Goal: Navigation & Orientation: Find specific page/section

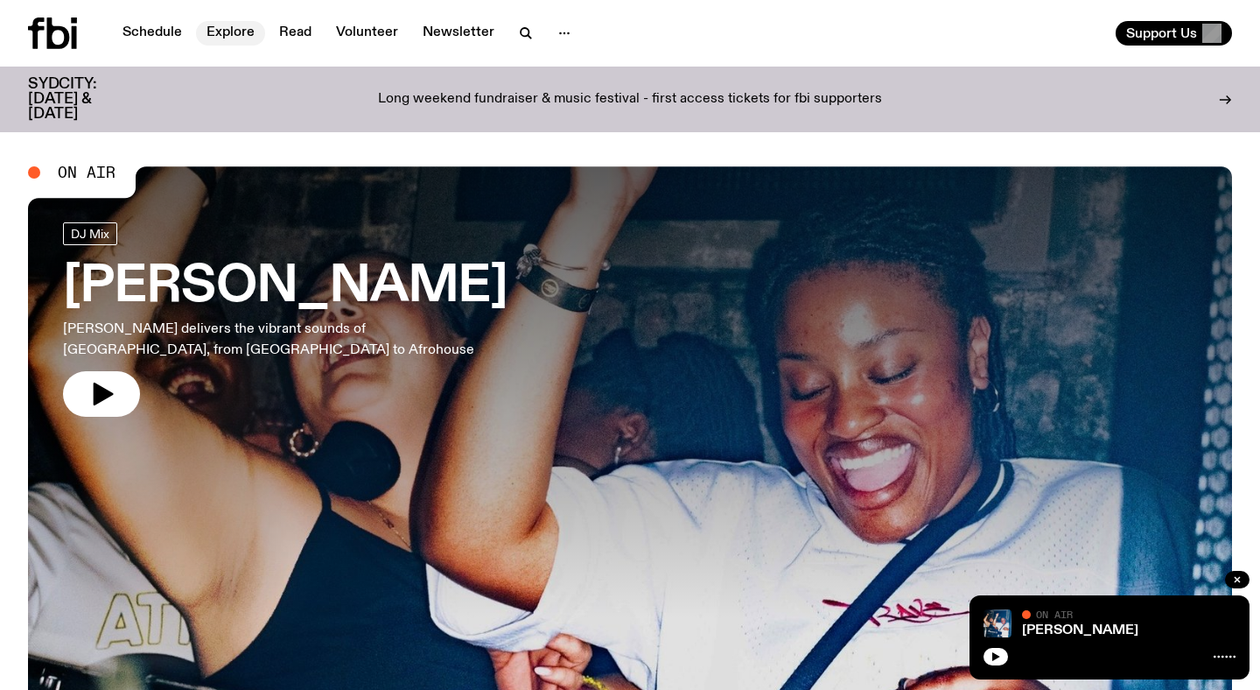
click at [214, 32] on link "Explore" at bounding box center [230, 33] width 69 height 25
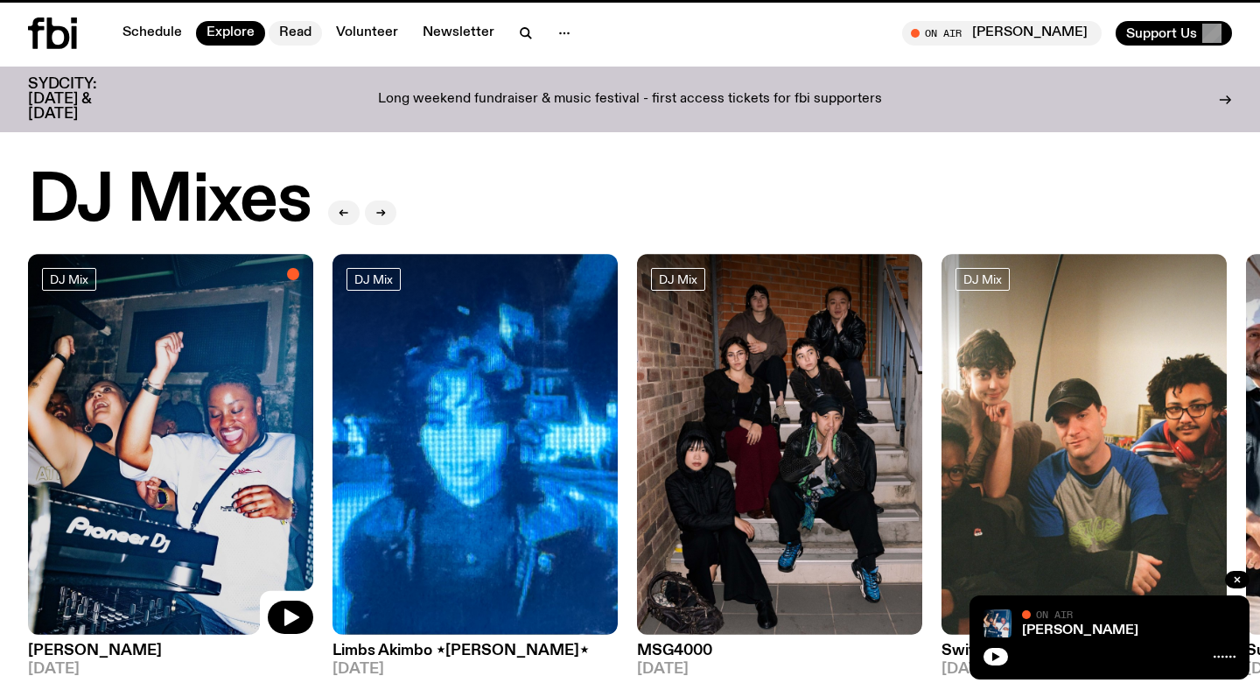
click at [298, 35] on link "Read" at bounding box center [295, 33] width 53 height 25
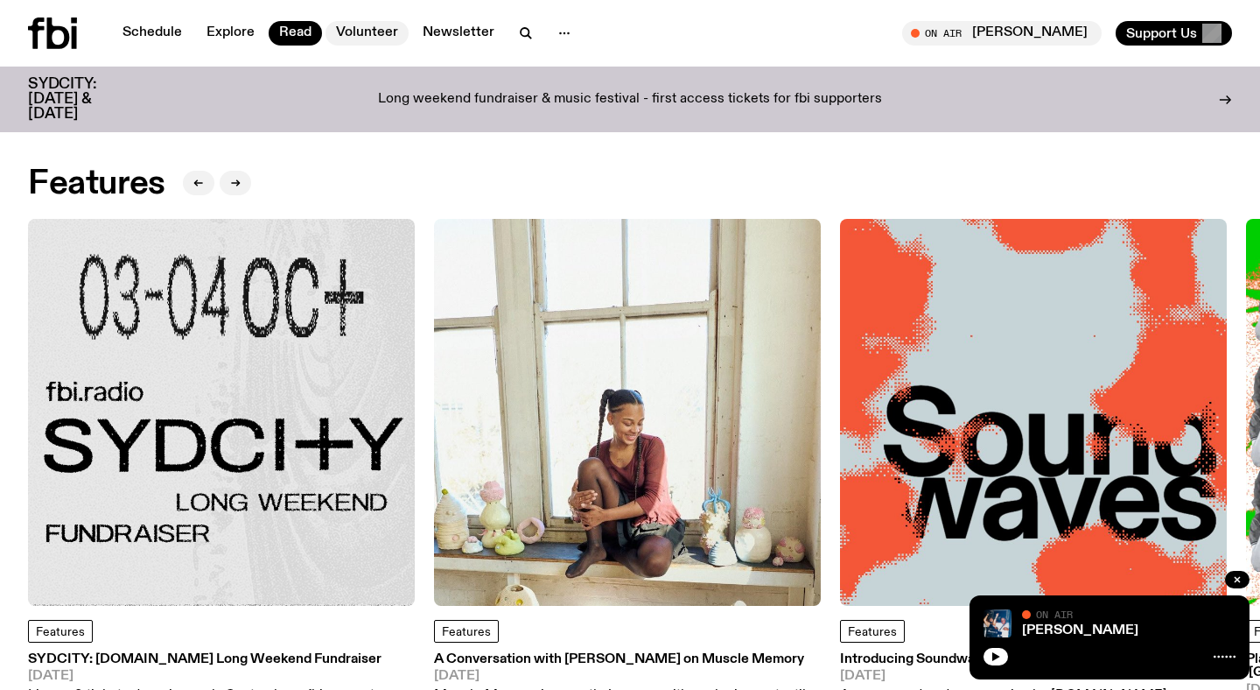
click at [372, 44] on link "Volunteer" at bounding box center [367, 33] width 83 height 25
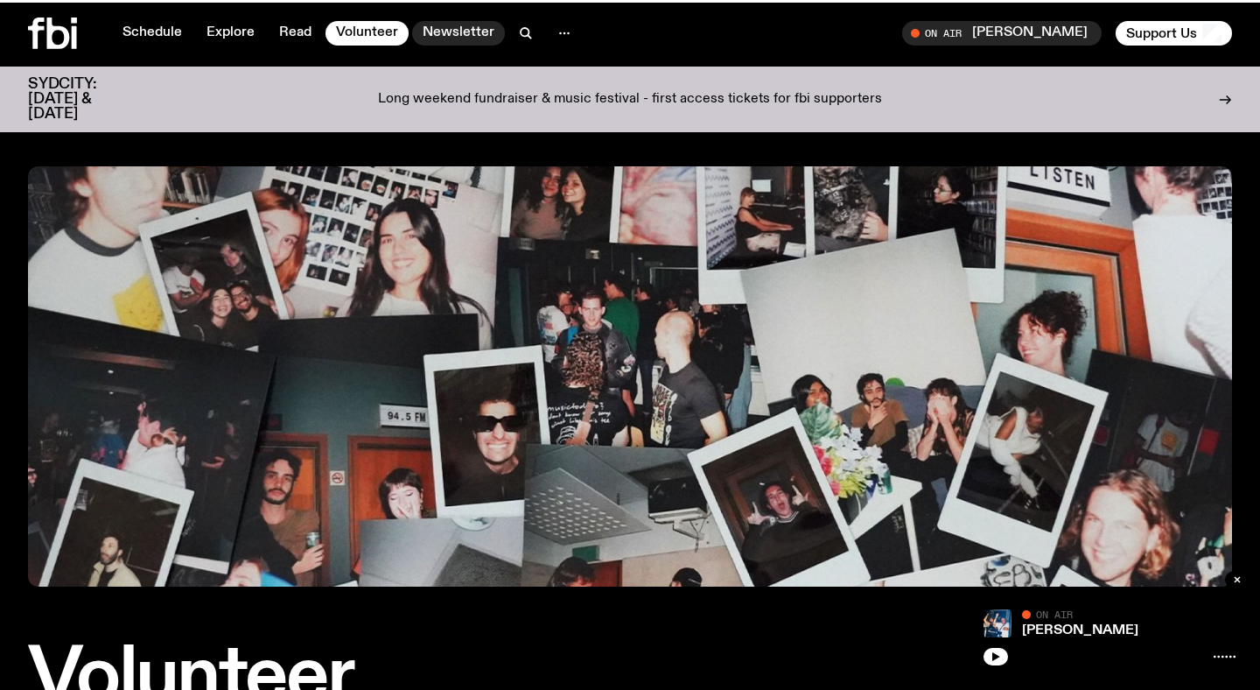
click at [429, 39] on link "Newsletter" at bounding box center [458, 33] width 93 height 25
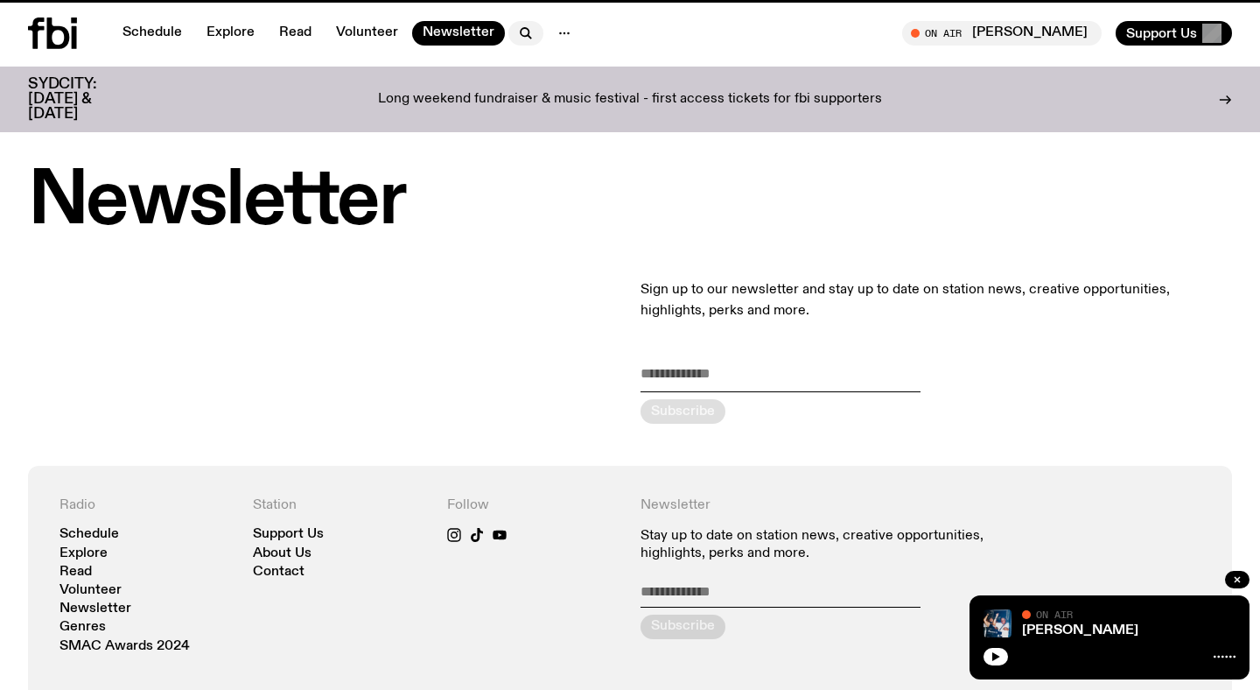
click at [520, 34] on icon "button" at bounding box center [525, 33] width 21 height 21
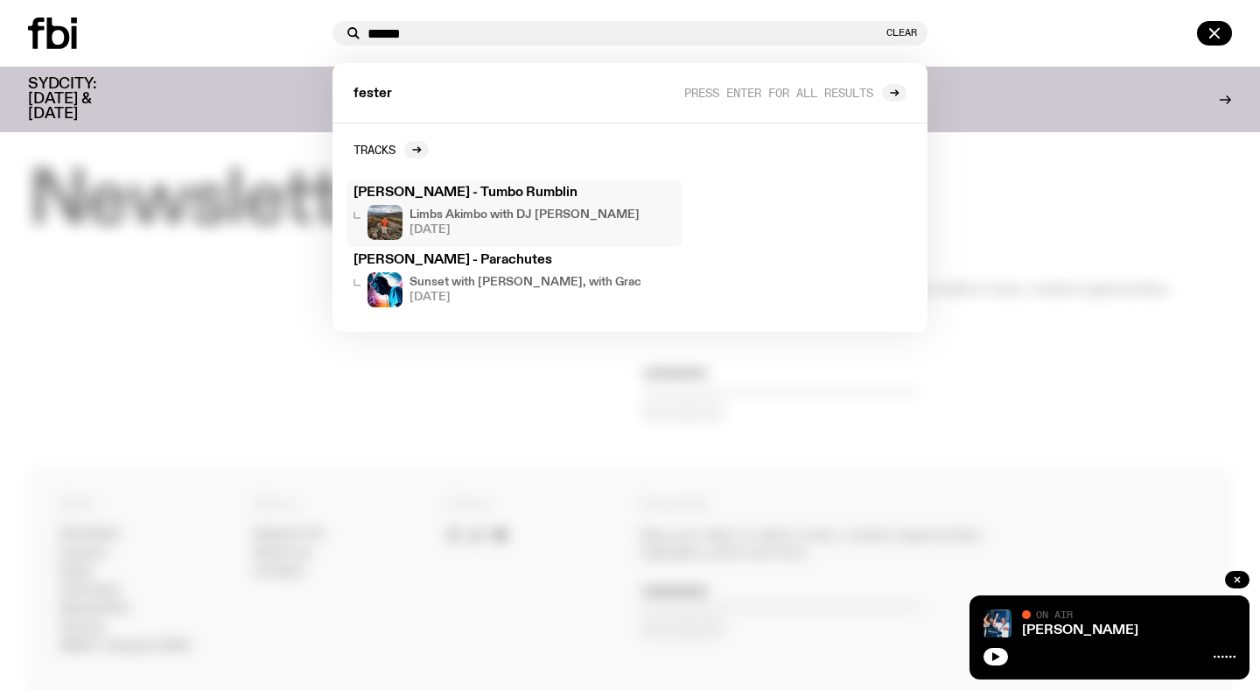
type input "******"
click at [502, 203] on div "[PERSON_NAME] - Tumbo Rumblin Limbs Akimbo with DJ Paramat [DATE]" at bounding box center [515, 212] width 322 height 53
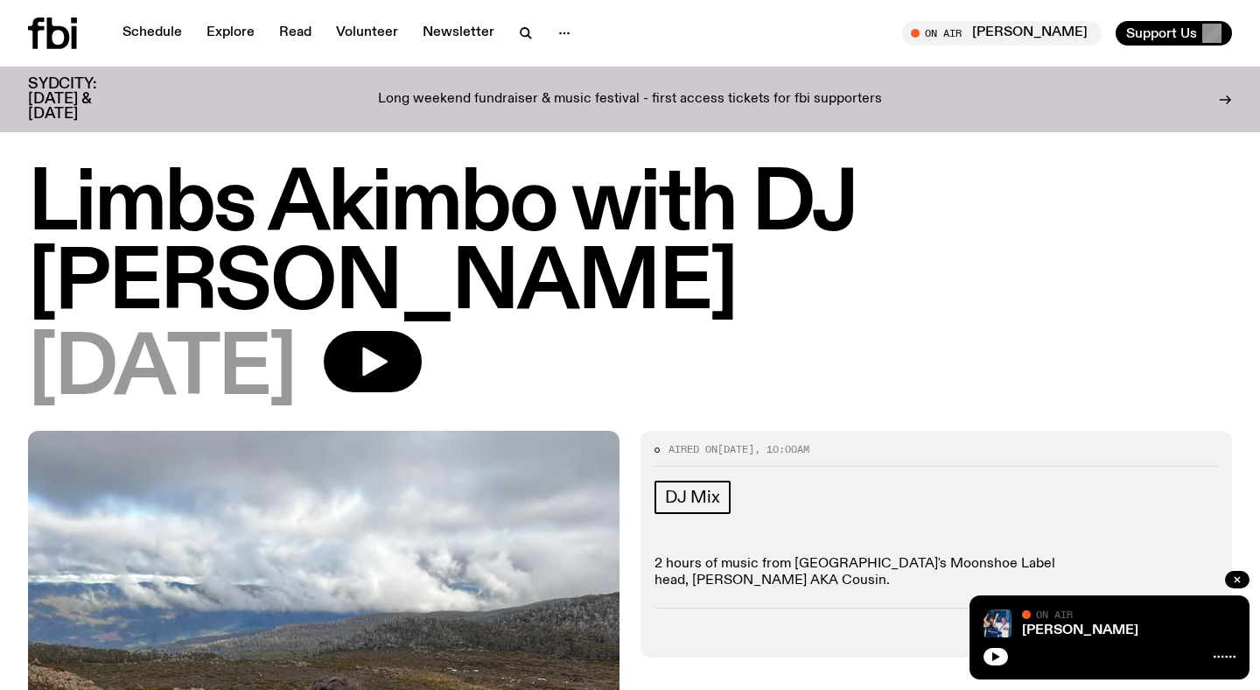
click at [68, 37] on icon at bounding box center [58, 34] width 23 height 32
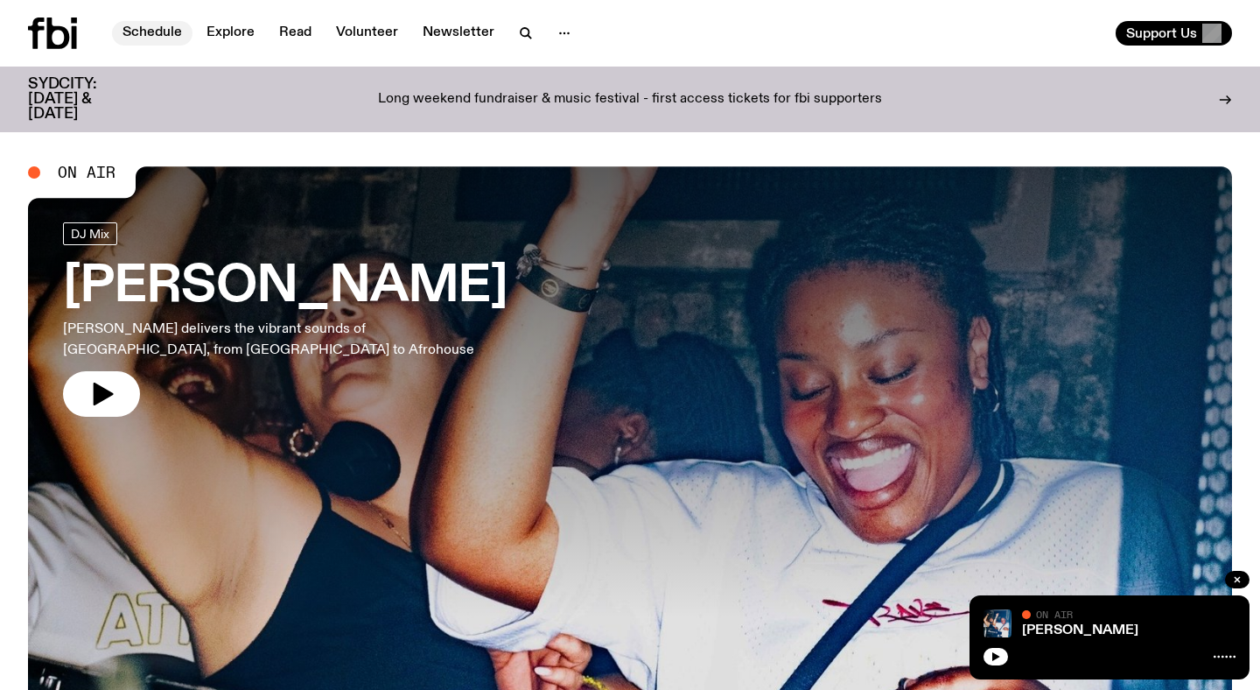
click at [159, 31] on link "Schedule" at bounding box center [152, 33] width 81 height 25
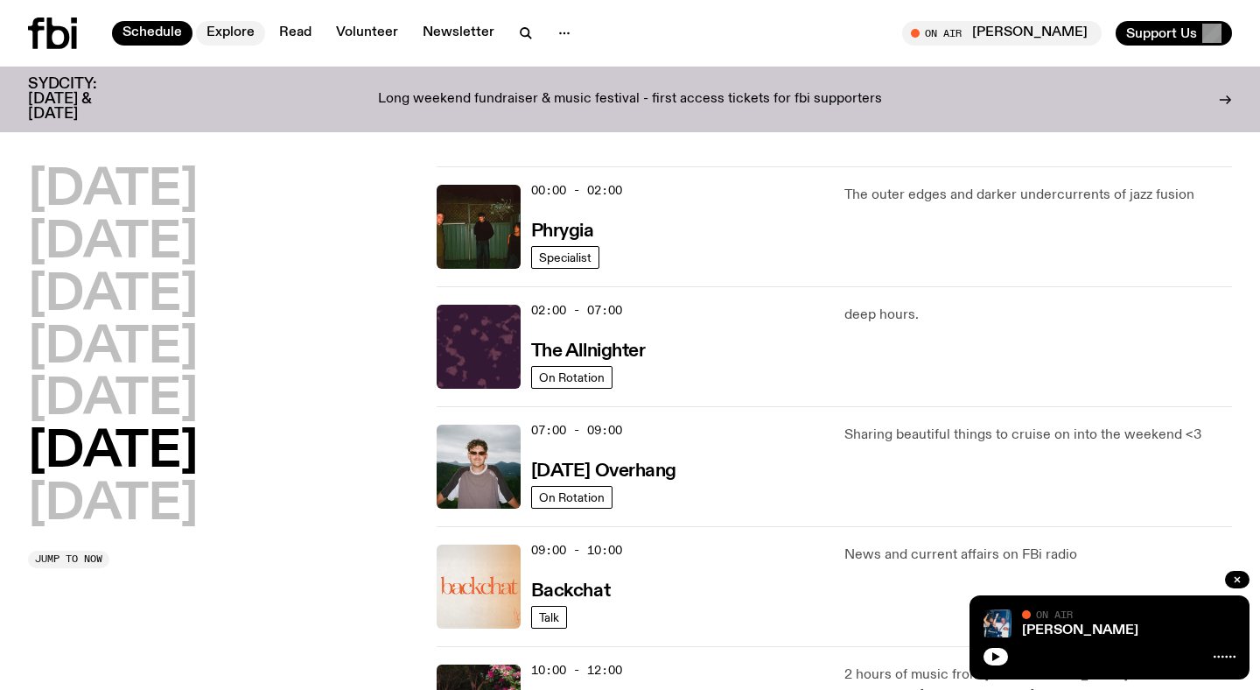
click at [216, 34] on link "Explore" at bounding box center [230, 33] width 69 height 25
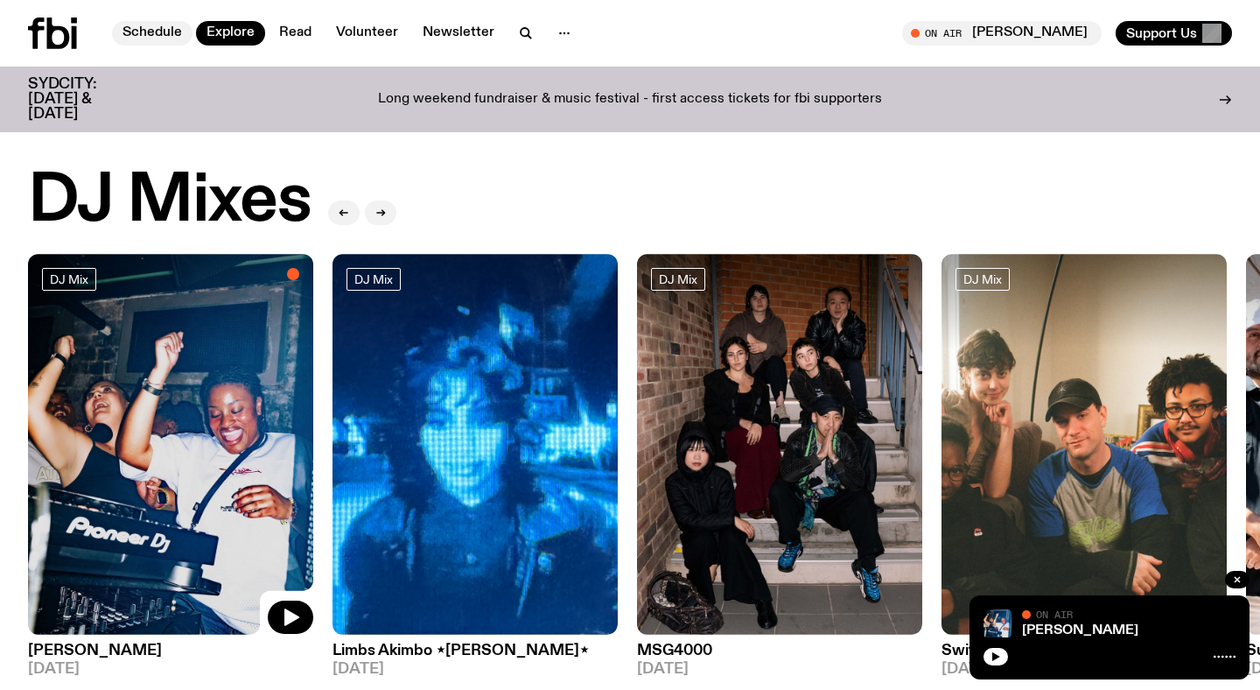
click at [146, 38] on link "Schedule" at bounding box center [152, 33] width 81 height 25
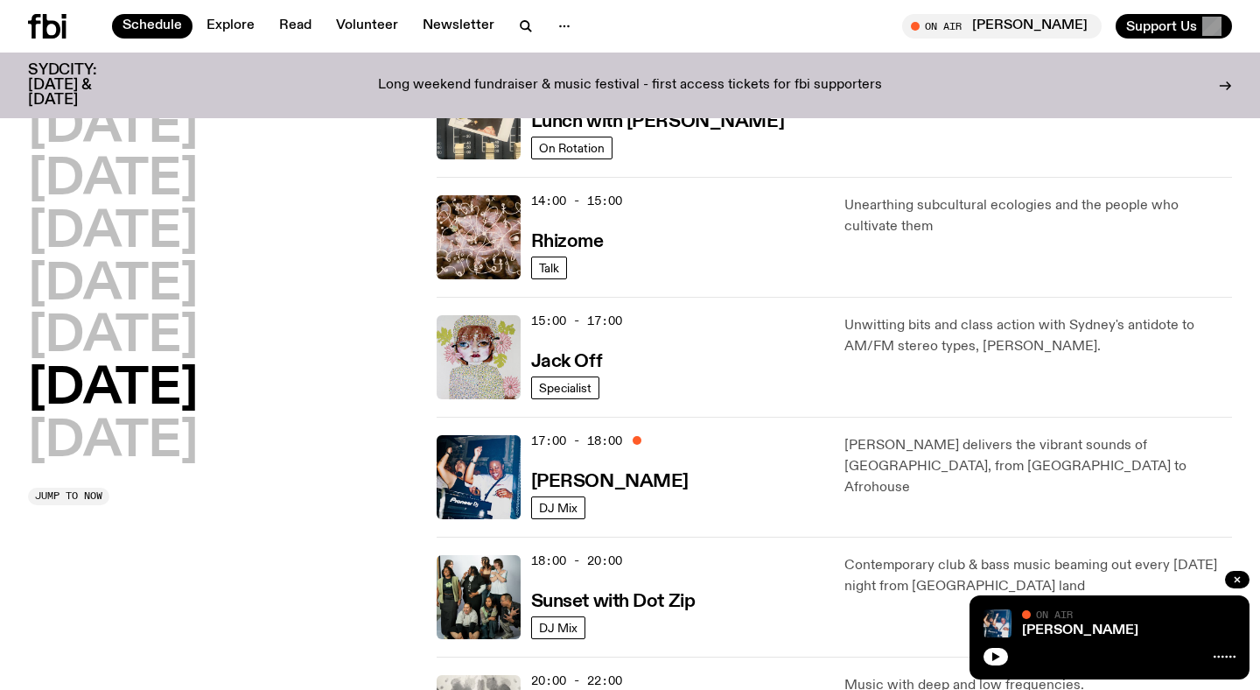
scroll to position [722, 0]
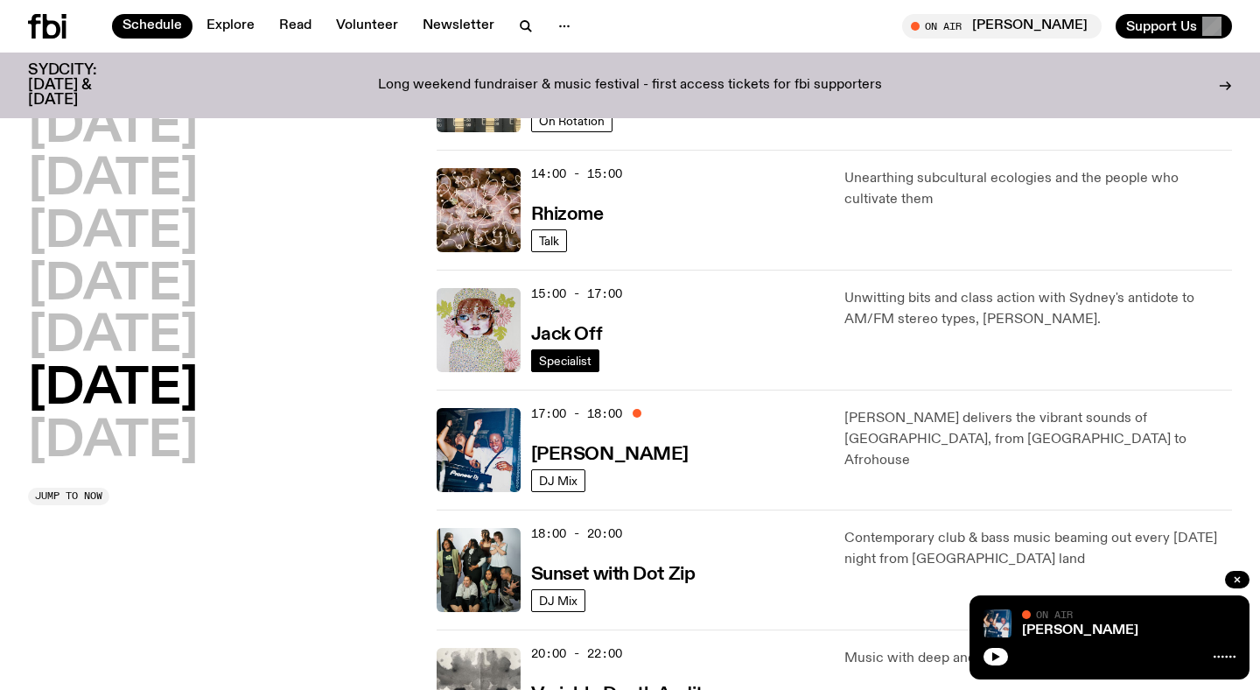
click at [574, 365] on span "Specialist" at bounding box center [565, 360] width 53 height 13
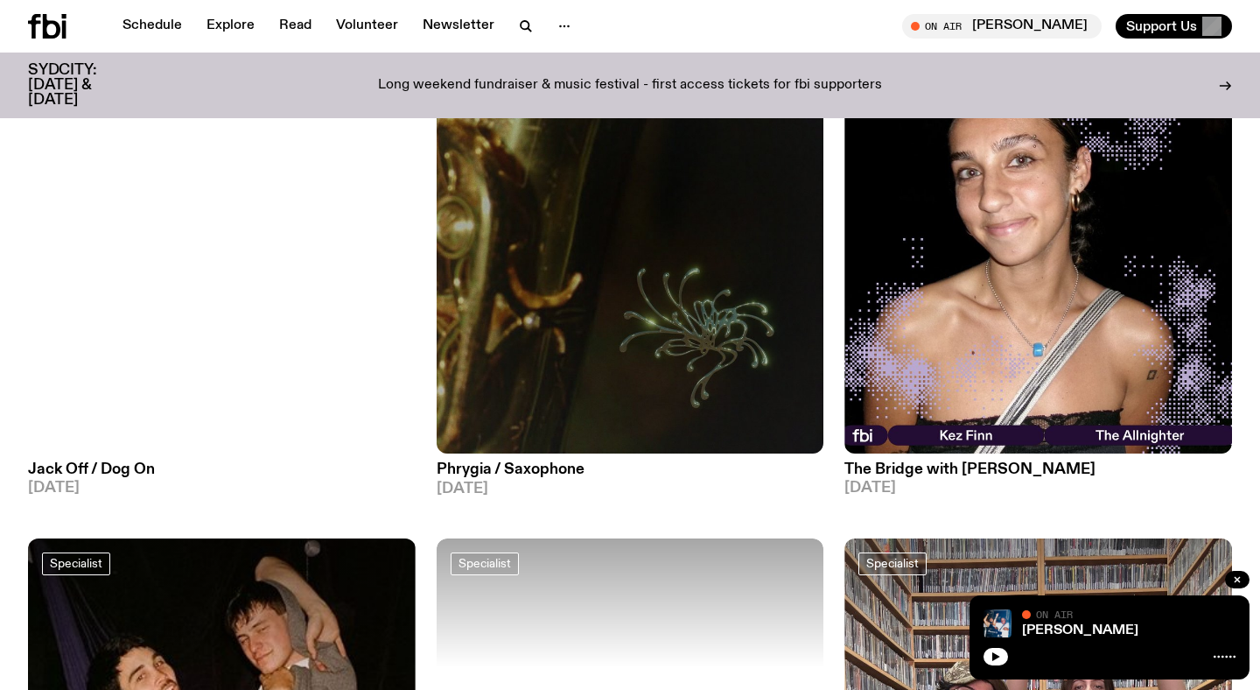
scroll to position [263, 0]
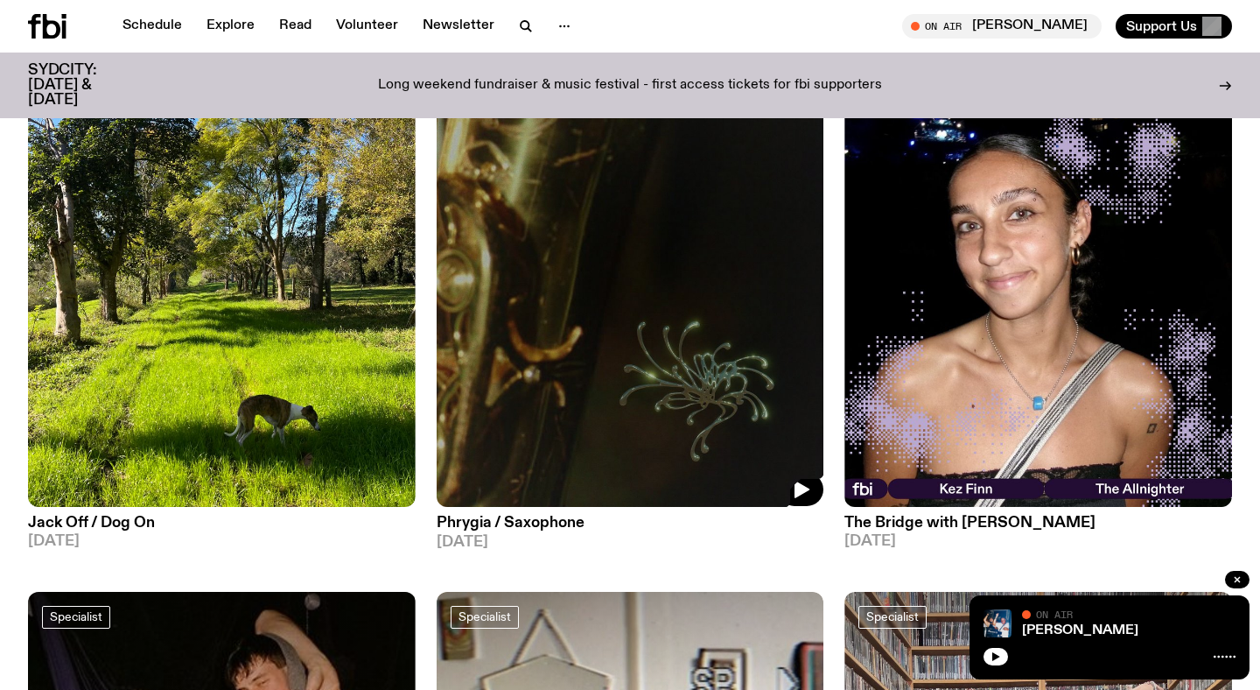
click at [592, 316] on img at bounding box center [631, 248] width 388 height 516
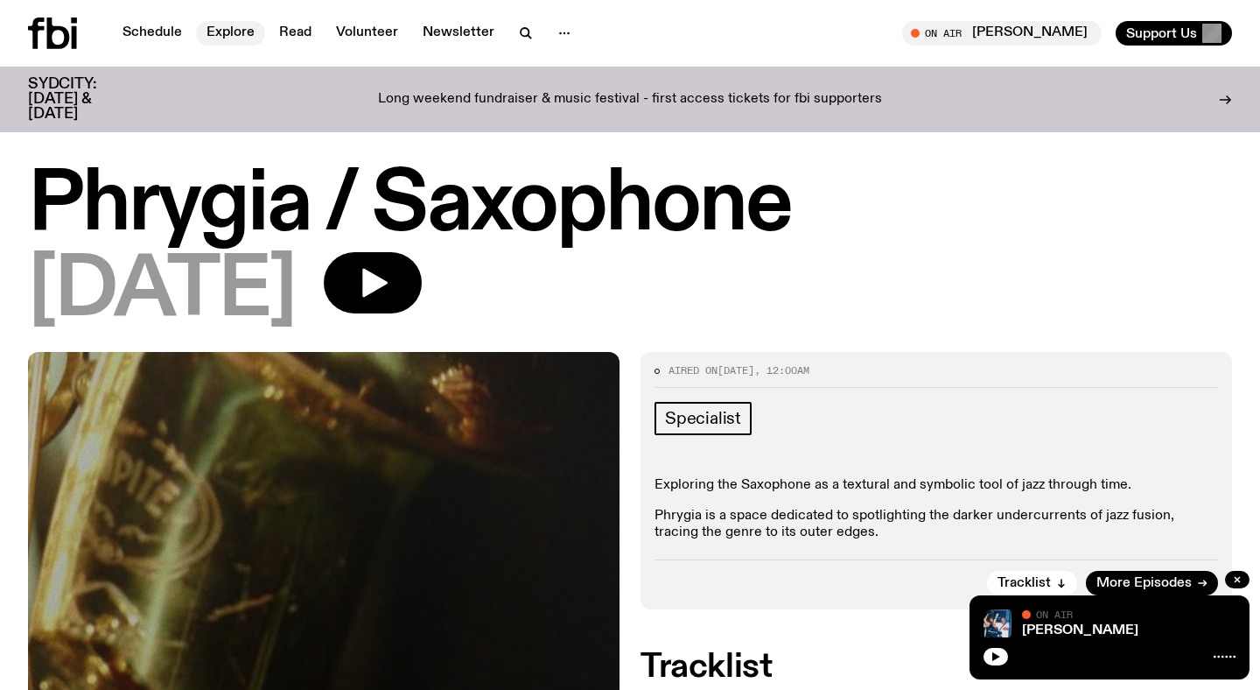
click at [254, 32] on link "Explore" at bounding box center [230, 33] width 69 height 25
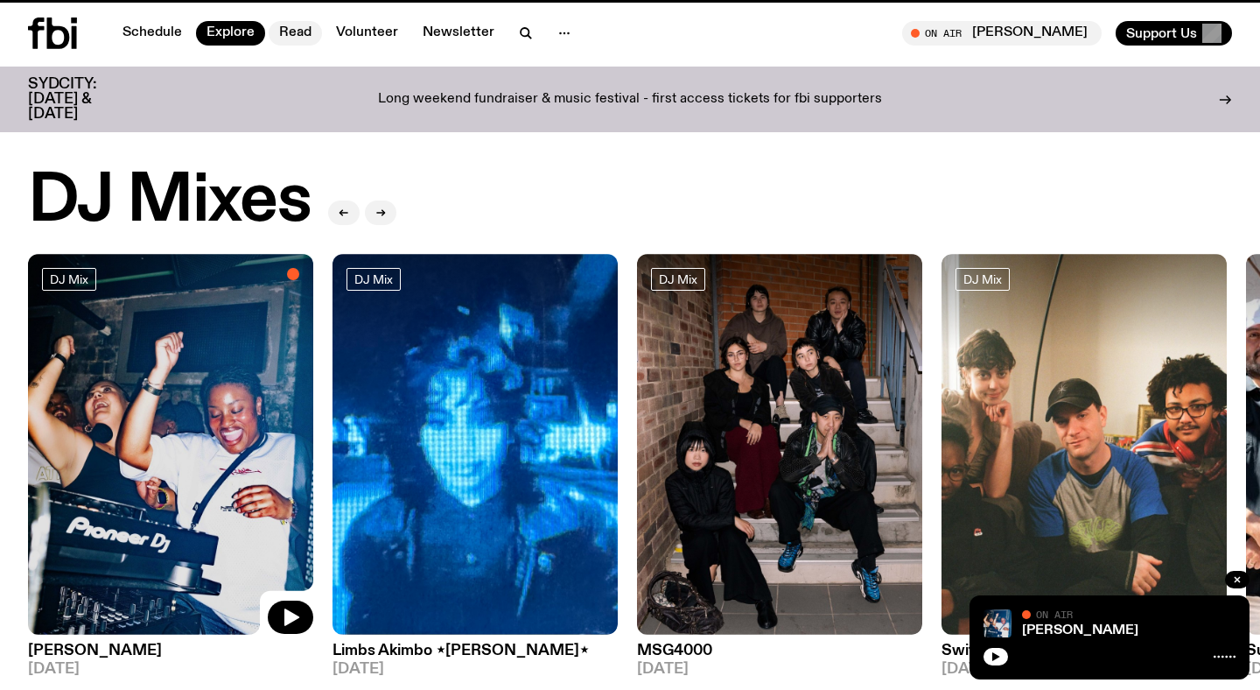
click at [291, 32] on link "Read" at bounding box center [295, 33] width 53 height 25
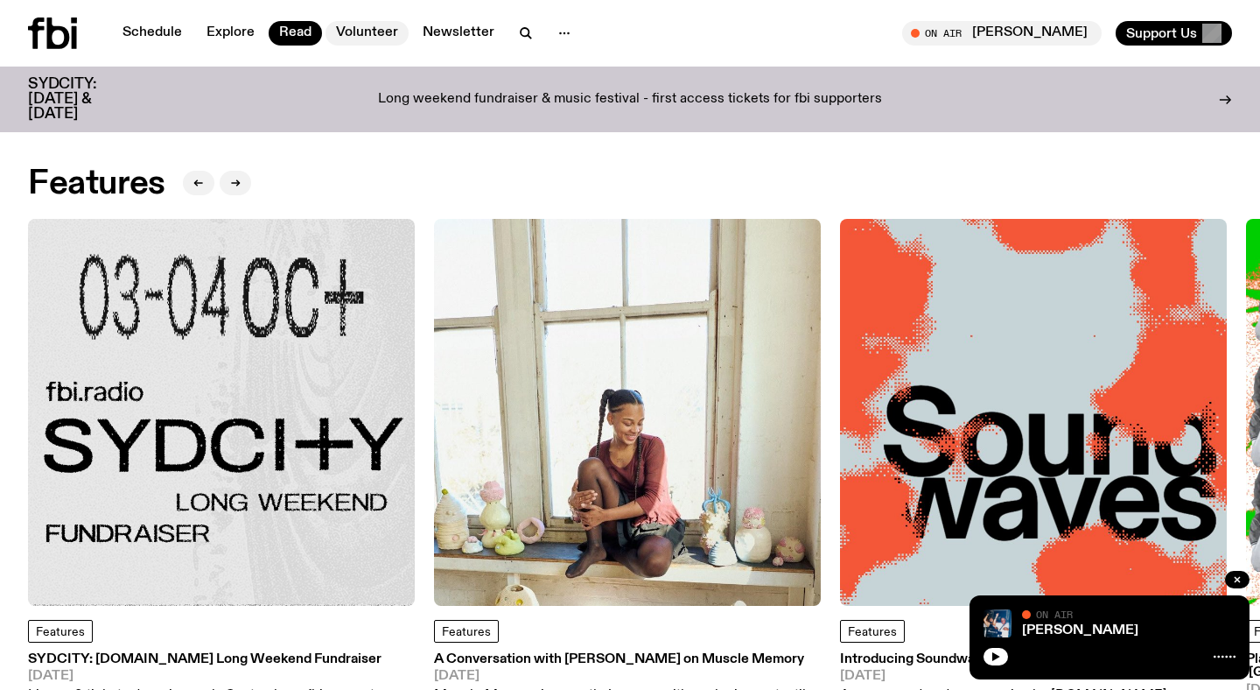
click at [368, 32] on link "Volunteer" at bounding box center [367, 33] width 83 height 25
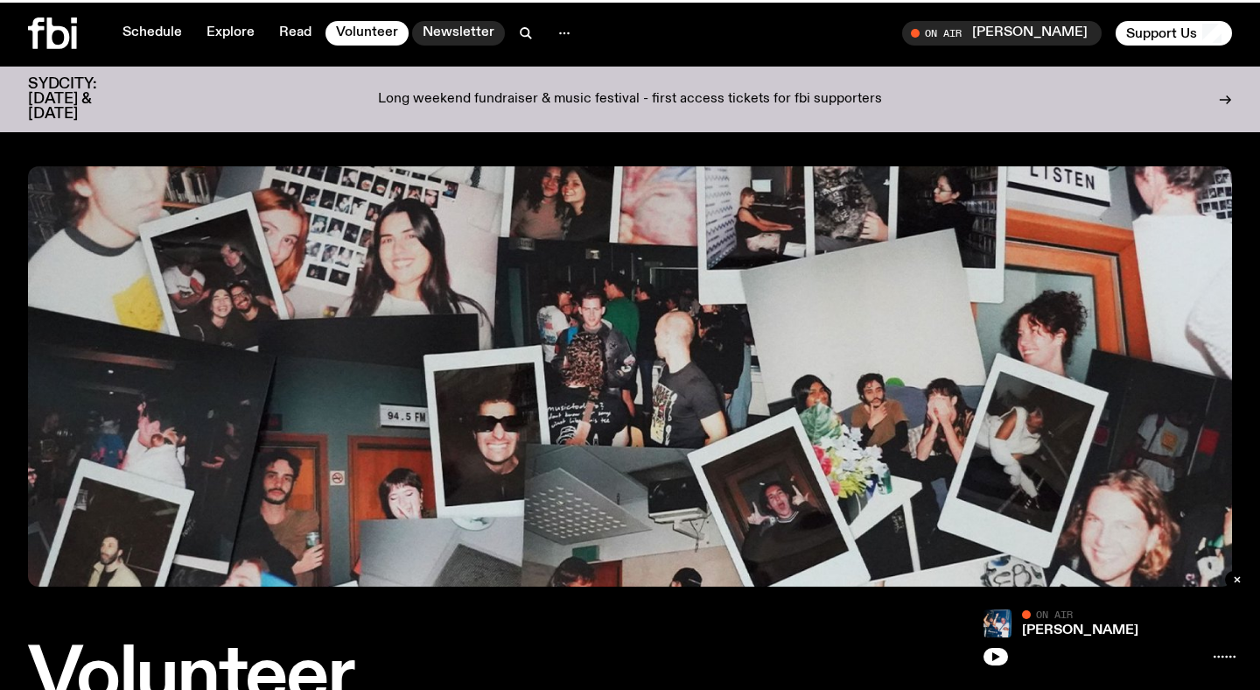
click at [459, 31] on link "Newsletter" at bounding box center [458, 33] width 93 height 25
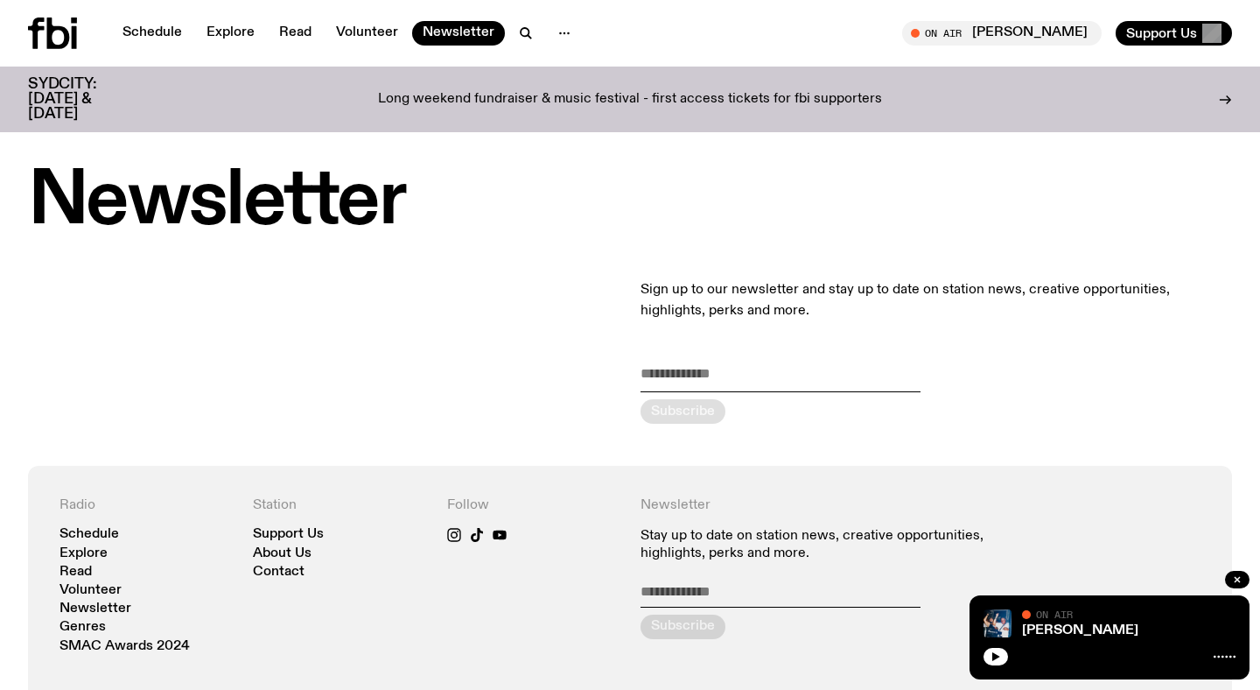
click at [67, 20] on icon at bounding box center [52, 34] width 49 height 32
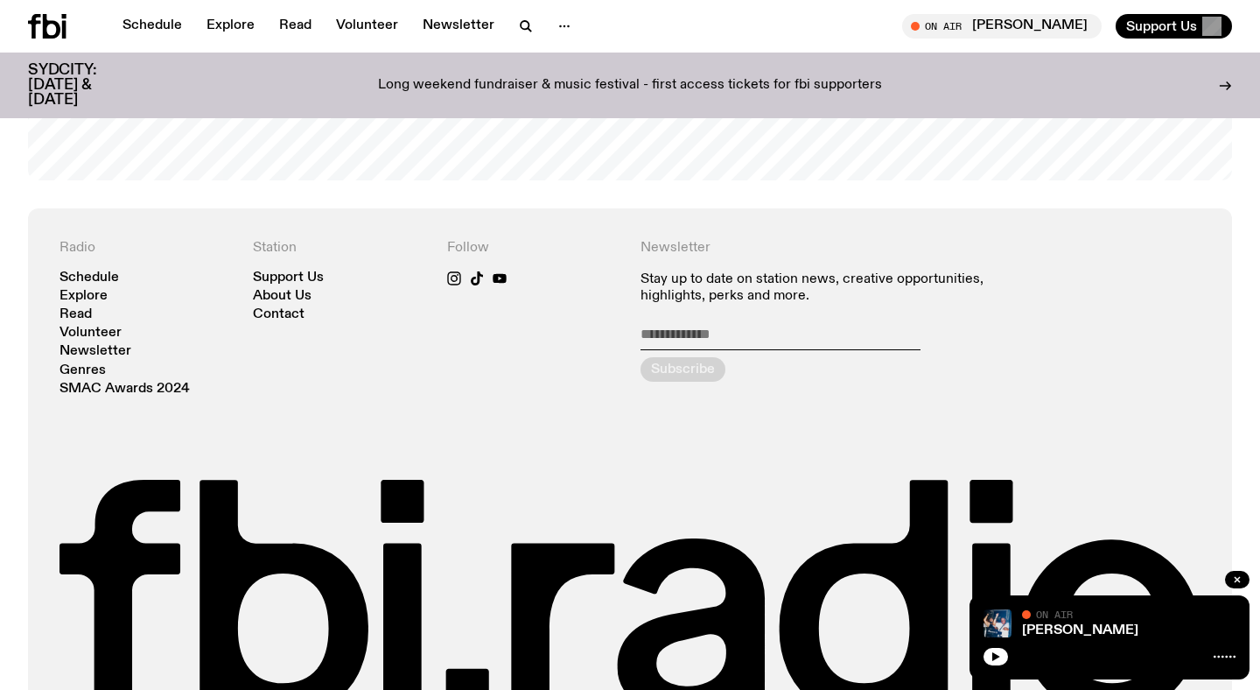
scroll to position [3822, 0]
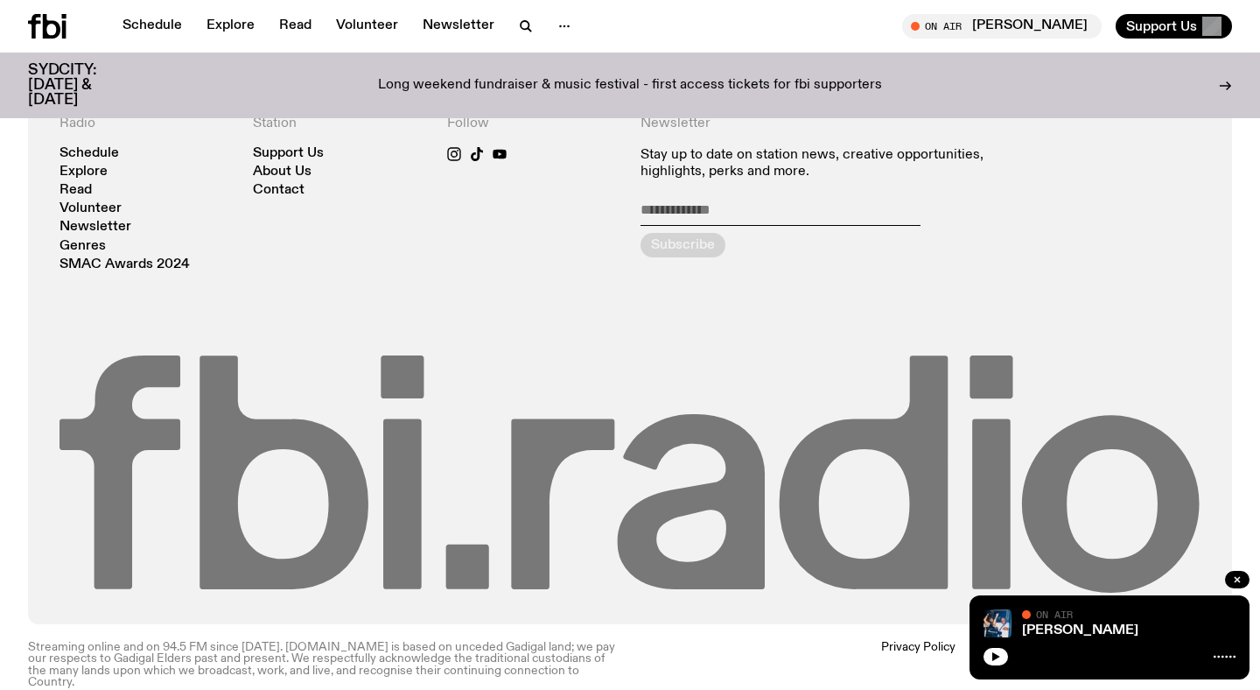
click at [571, 424] on icon at bounding box center [563, 504] width 103 height 170
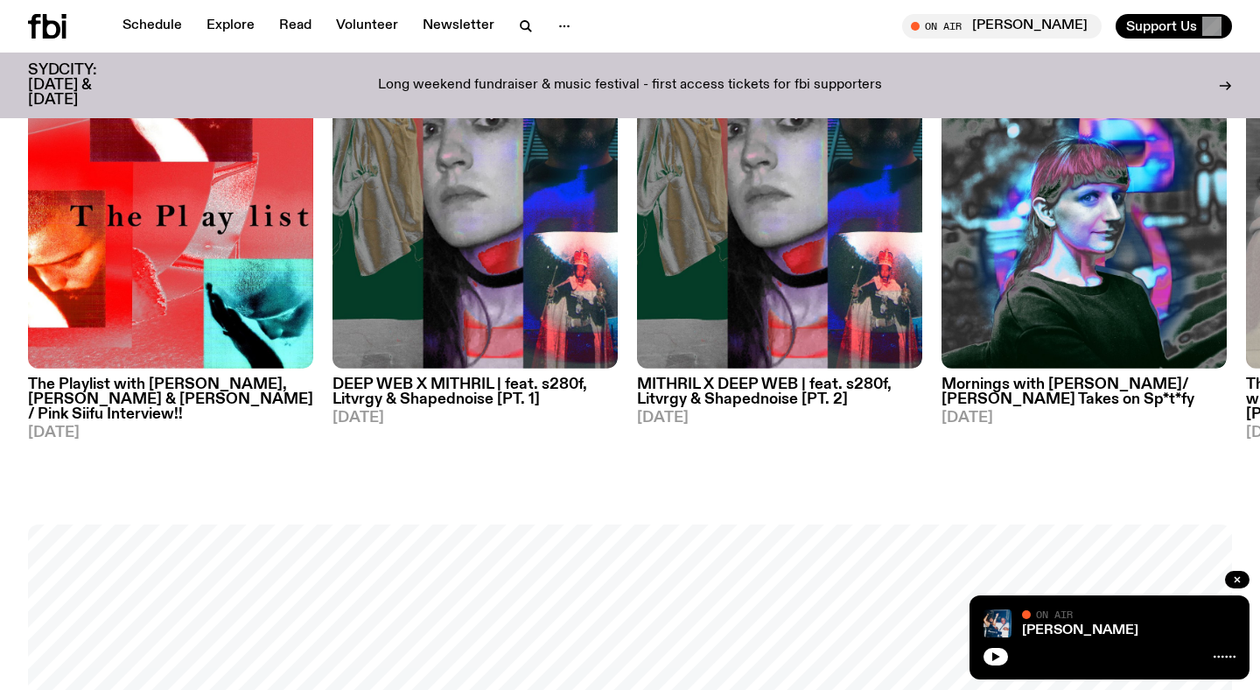
scroll to position [971, 0]
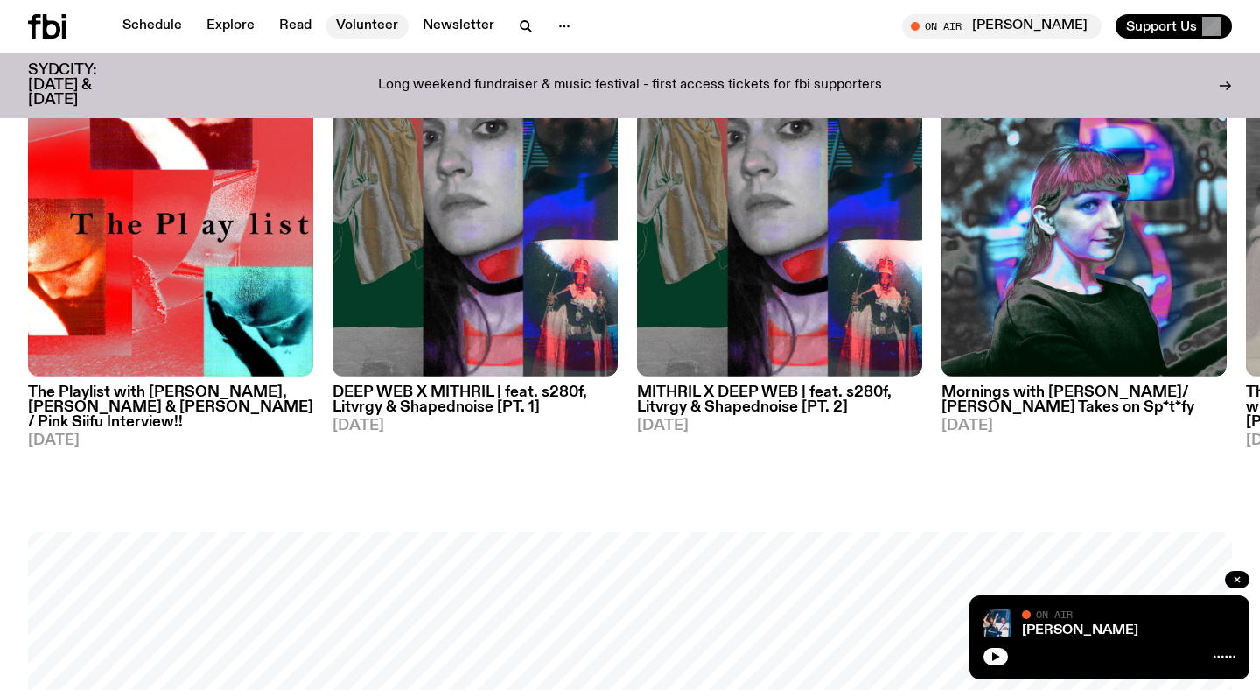
click at [363, 21] on link "Volunteer" at bounding box center [367, 26] width 83 height 25
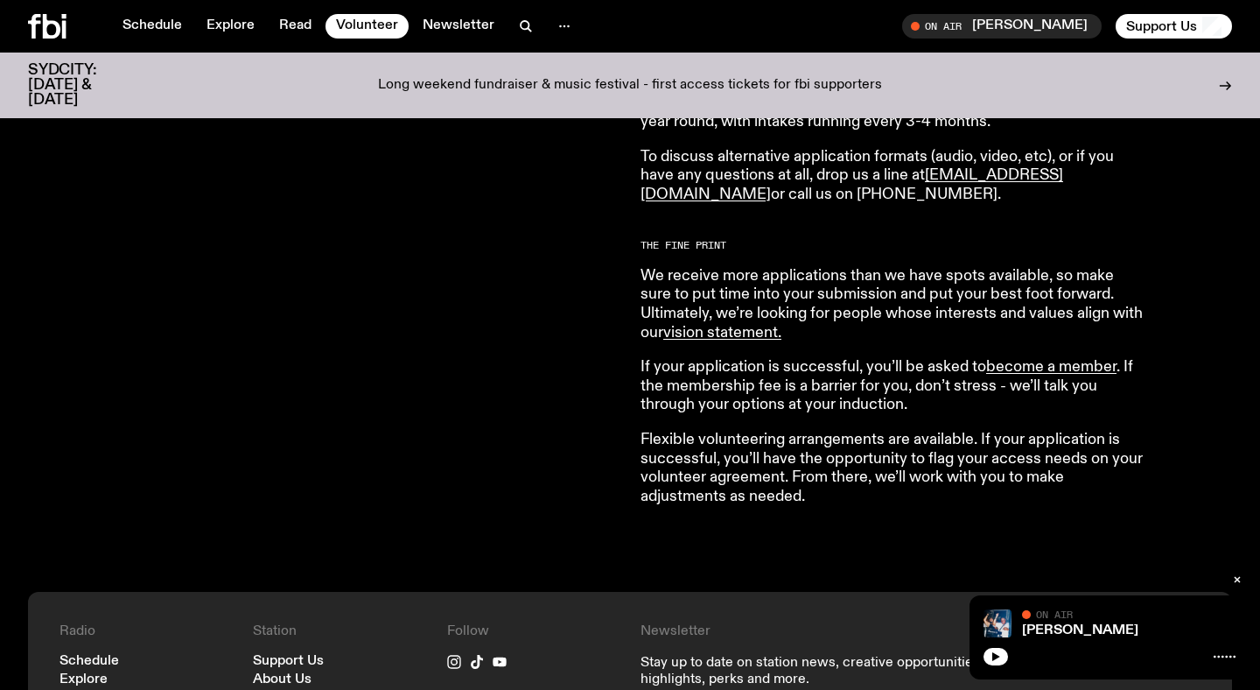
scroll to position [1860, 0]
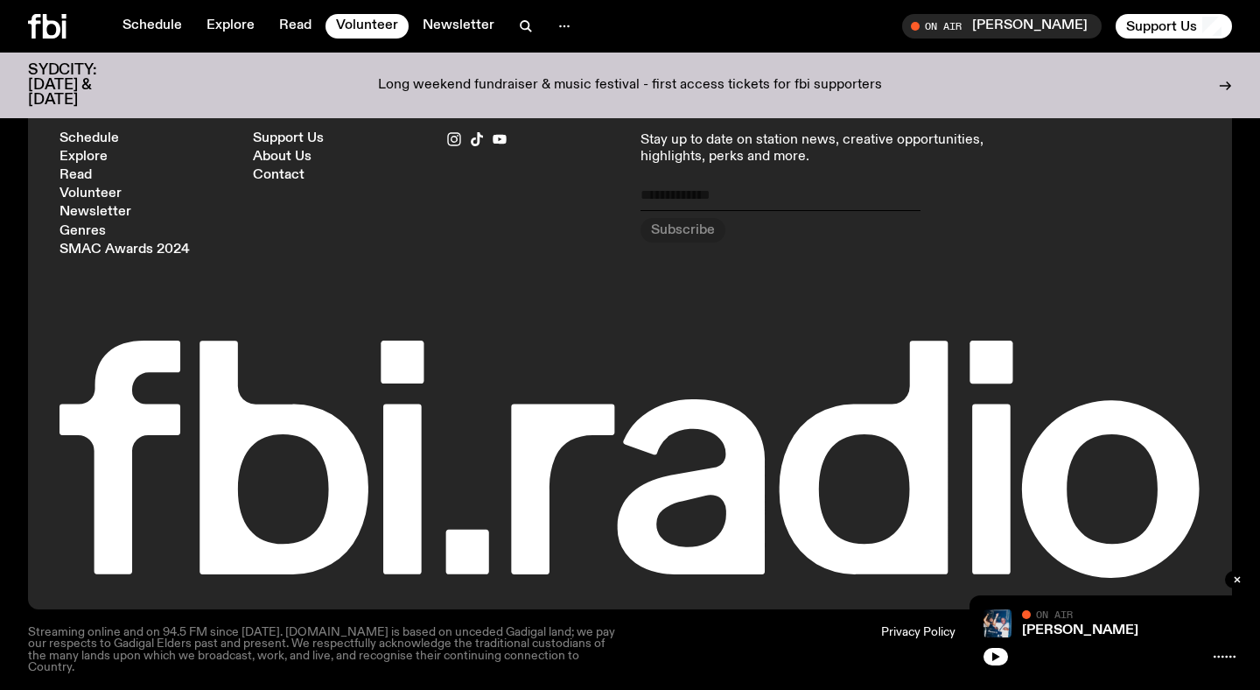
click at [524, 401] on icon at bounding box center [630, 458] width 1141 height 237
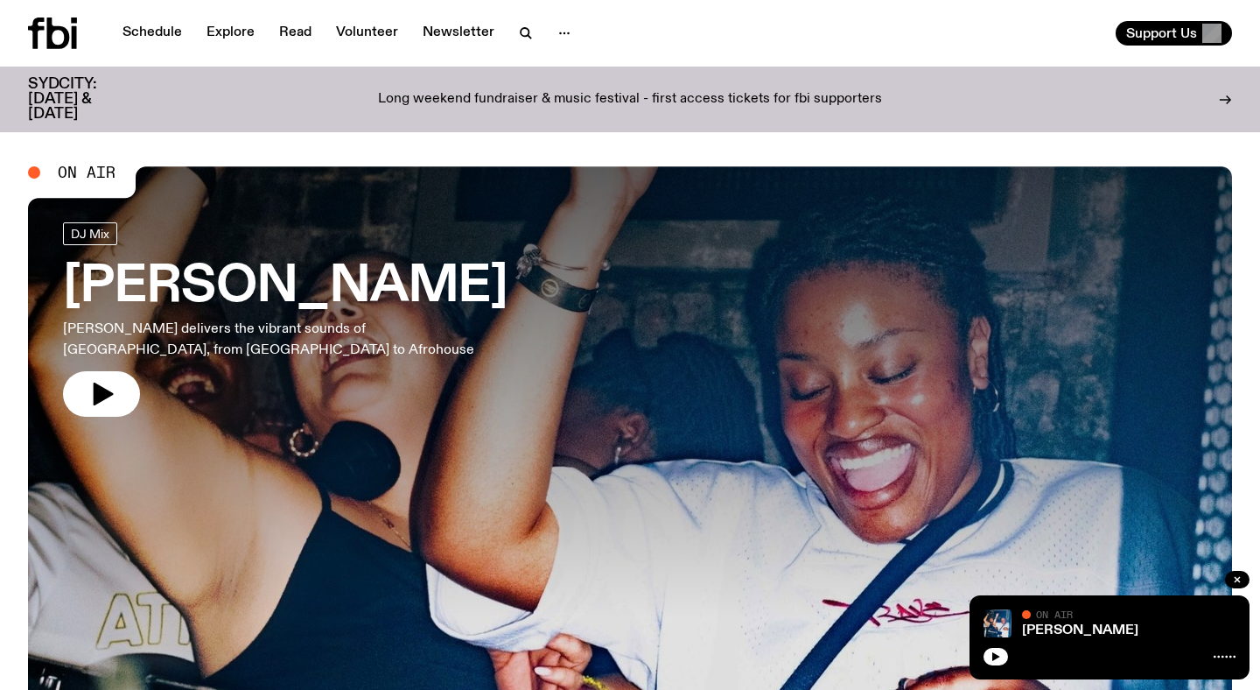
click at [67, 28] on icon at bounding box center [52, 34] width 49 height 32
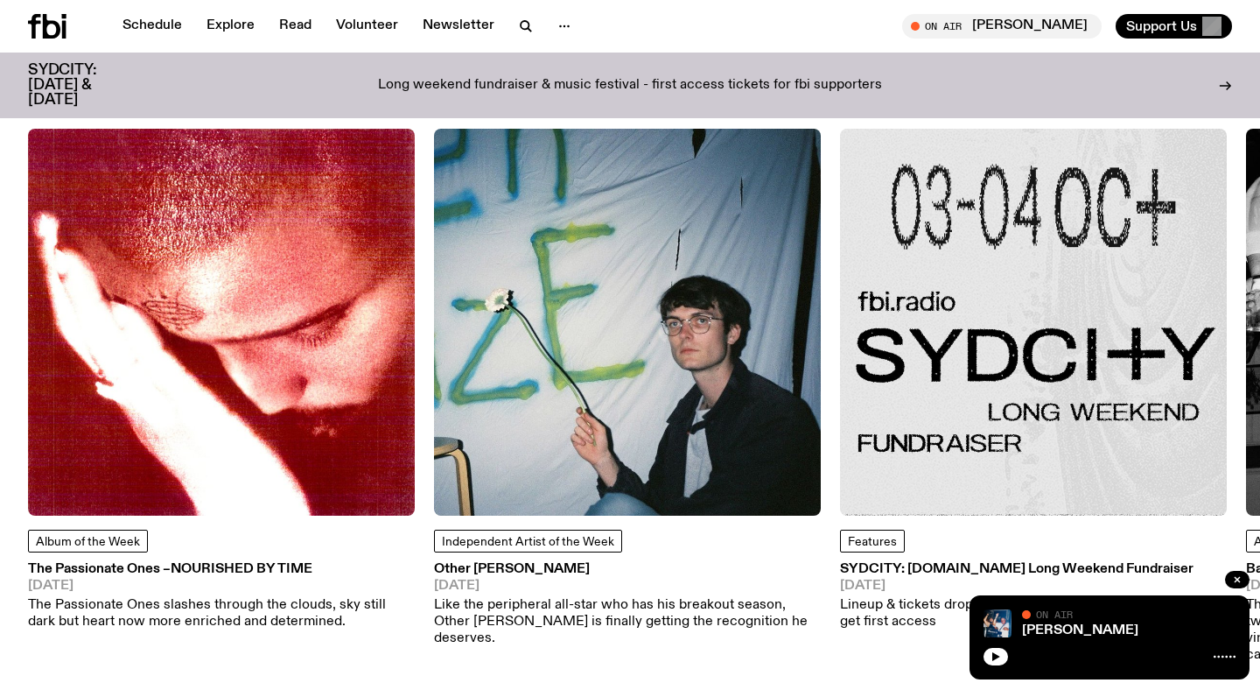
scroll to position [2116, 0]
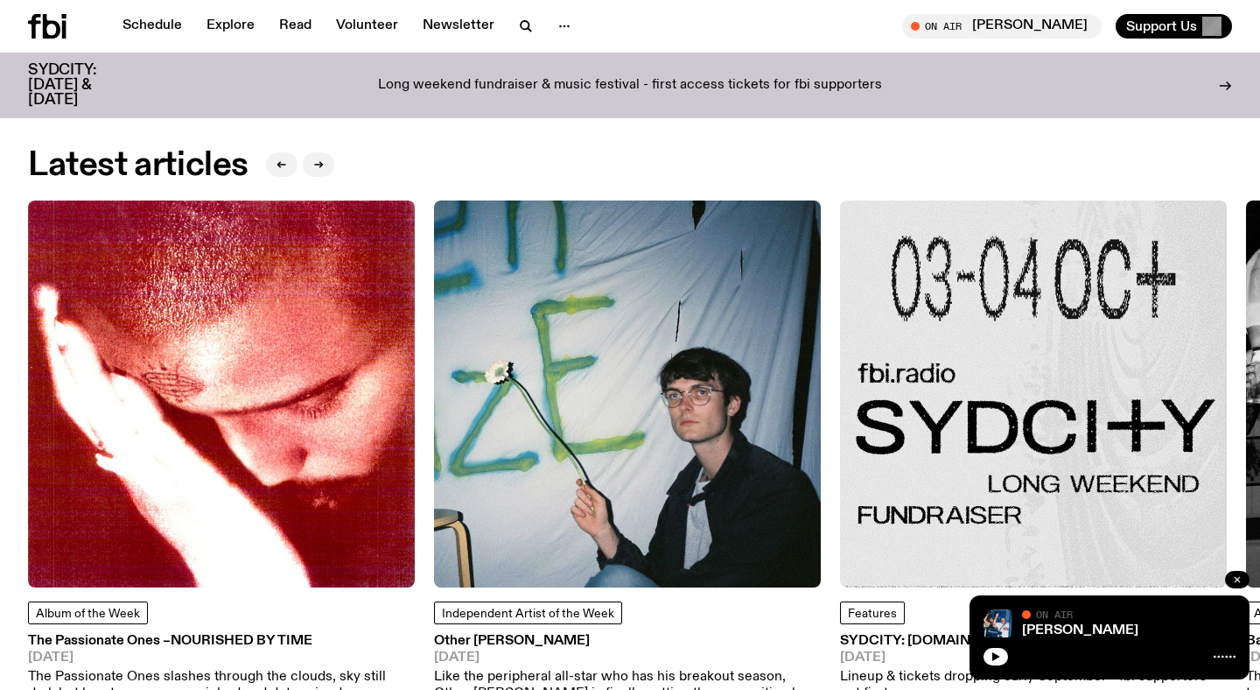
click at [1237, 582] on icon "button" at bounding box center [1237, 579] width 11 height 11
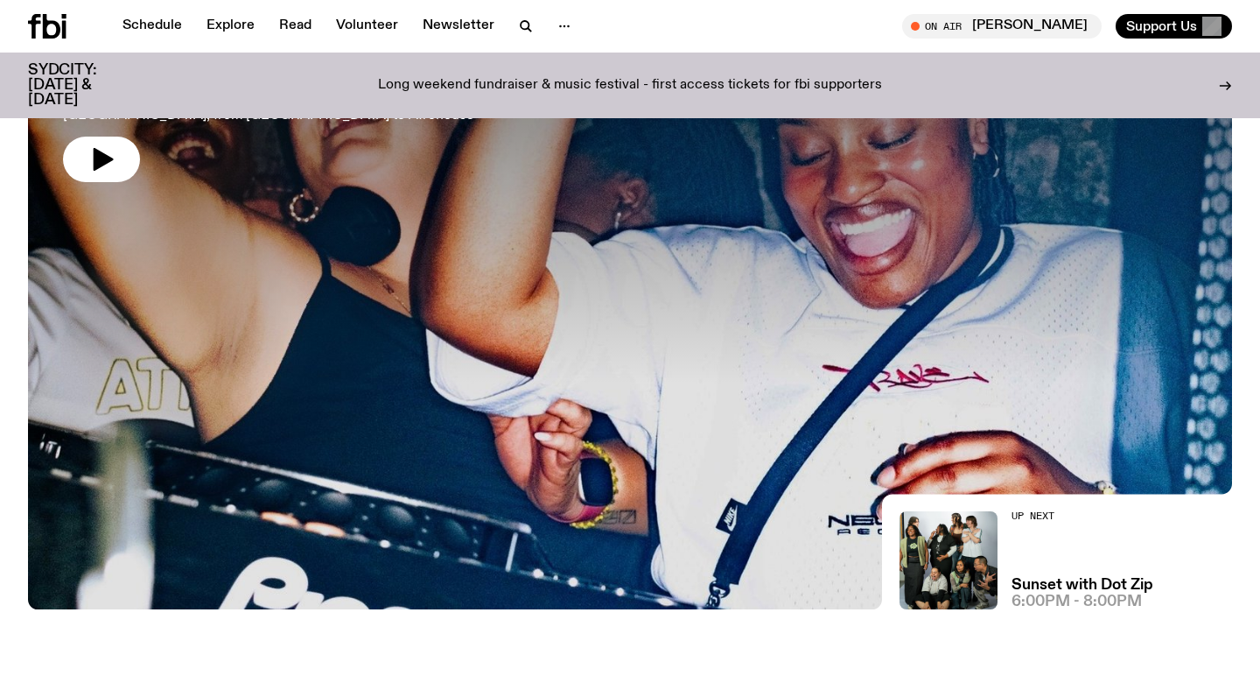
scroll to position [220, 0]
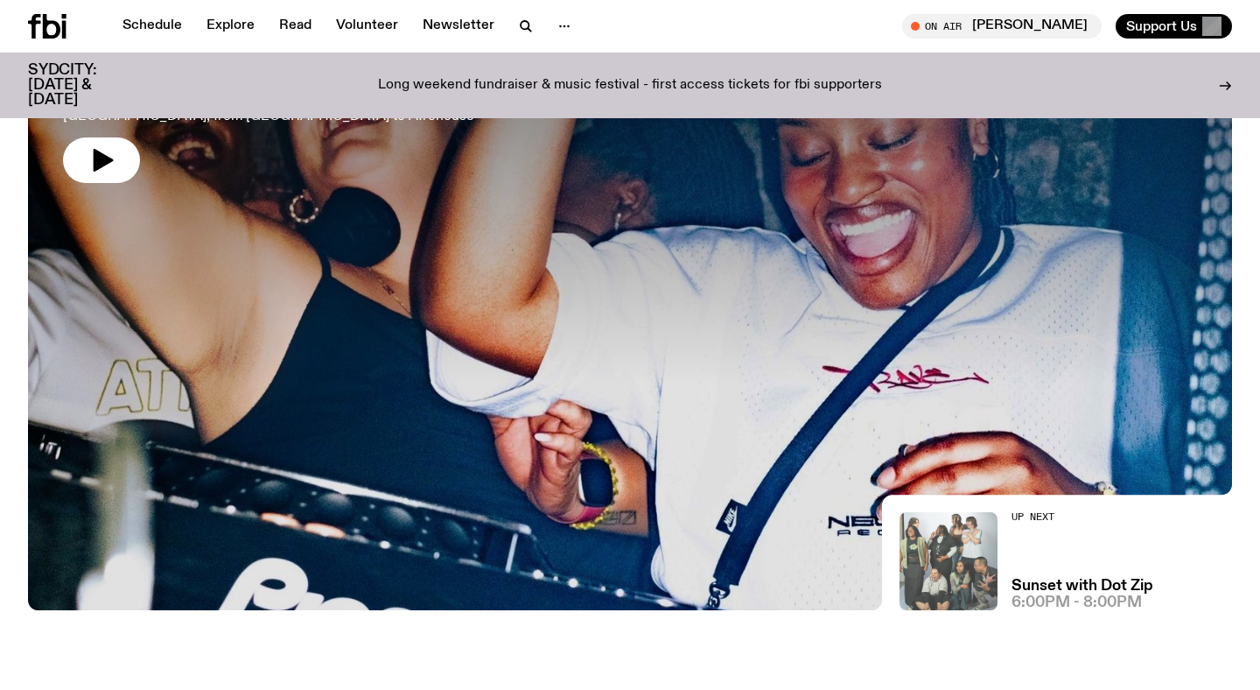
click at [979, 550] on img at bounding box center [949, 561] width 98 height 98
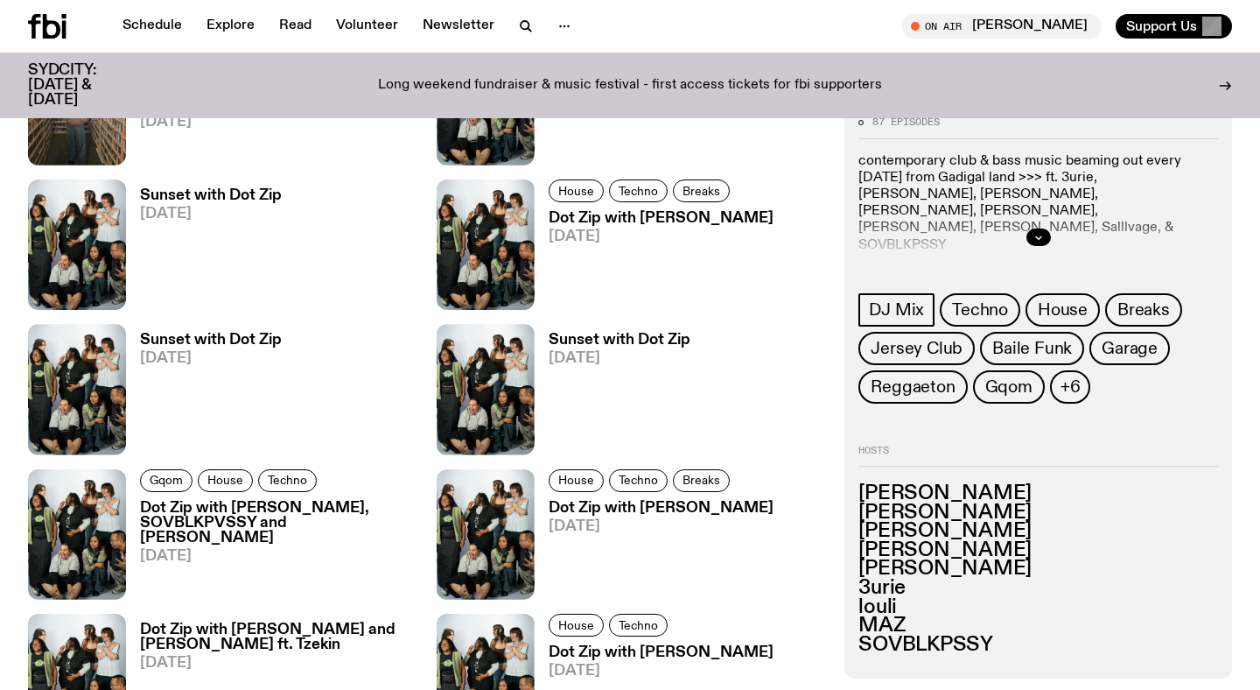
scroll to position [1115, 0]
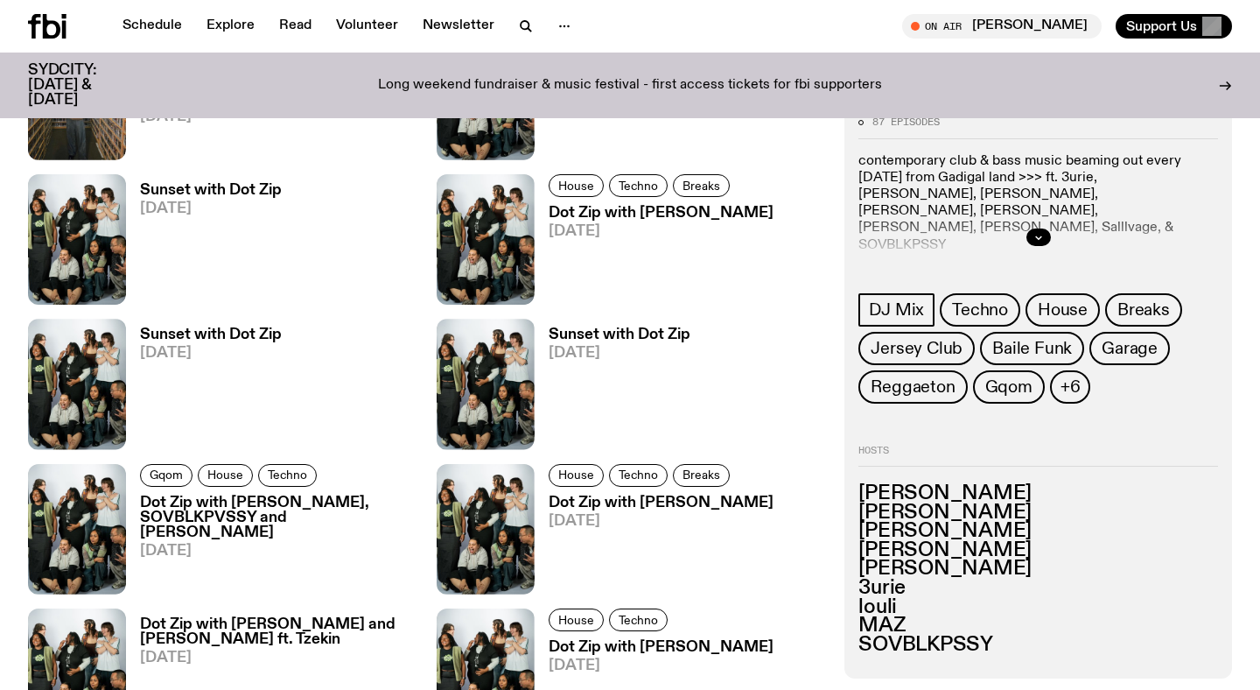
click at [1039, 224] on div at bounding box center [1039, 237] width 360 height 56
click at [1035, 232] on icon "button" at bounding box center [1039, 237] width 11 height 11
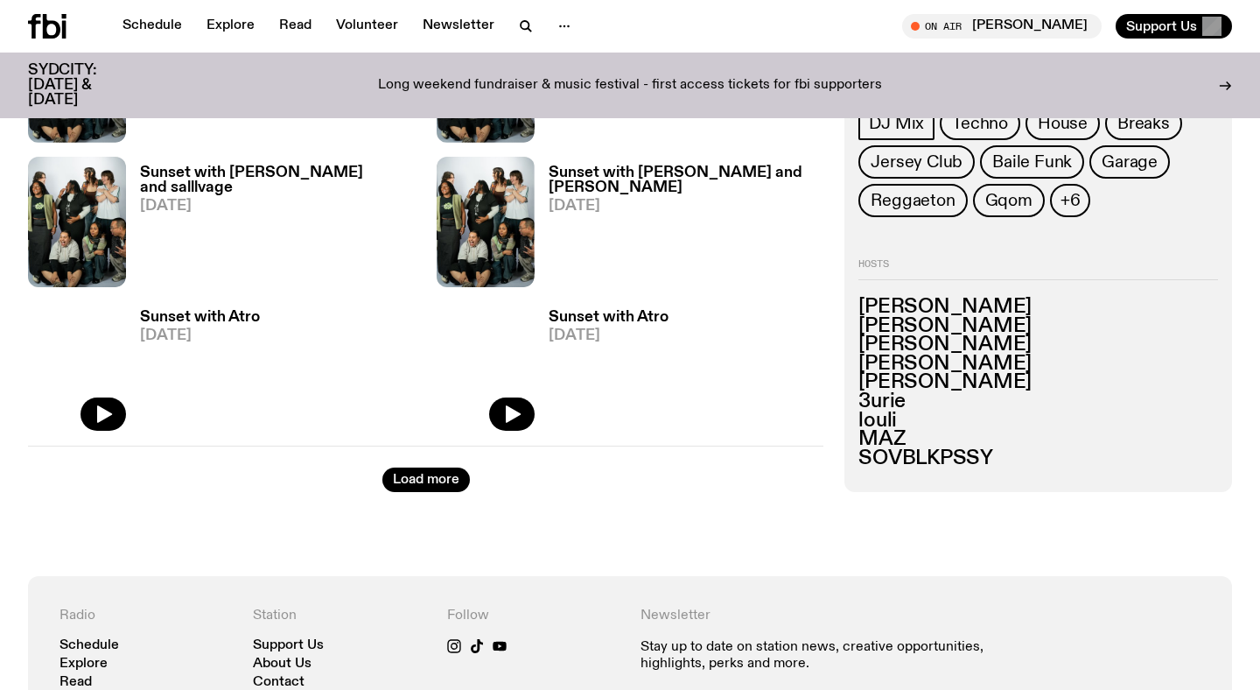
scroll to position [2902, 0]
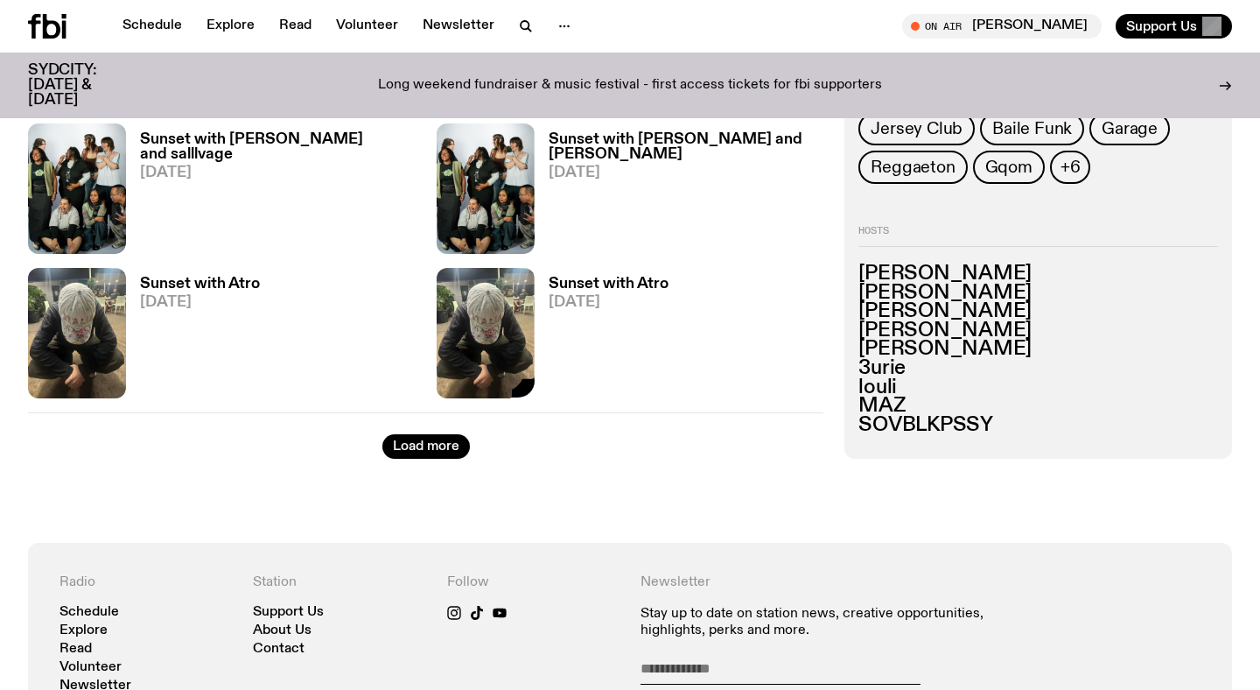
click at [496, 333] on img at bounding box center [486, 333] width 98 height 130
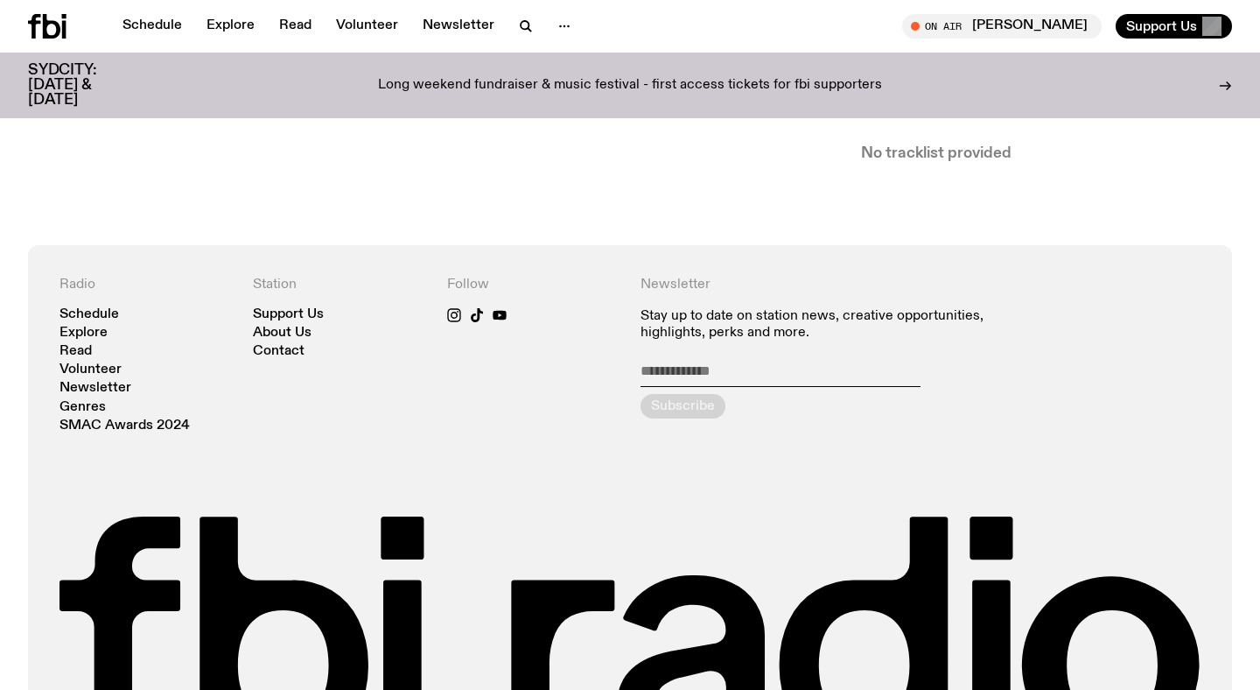
scroll to position [894, 0]
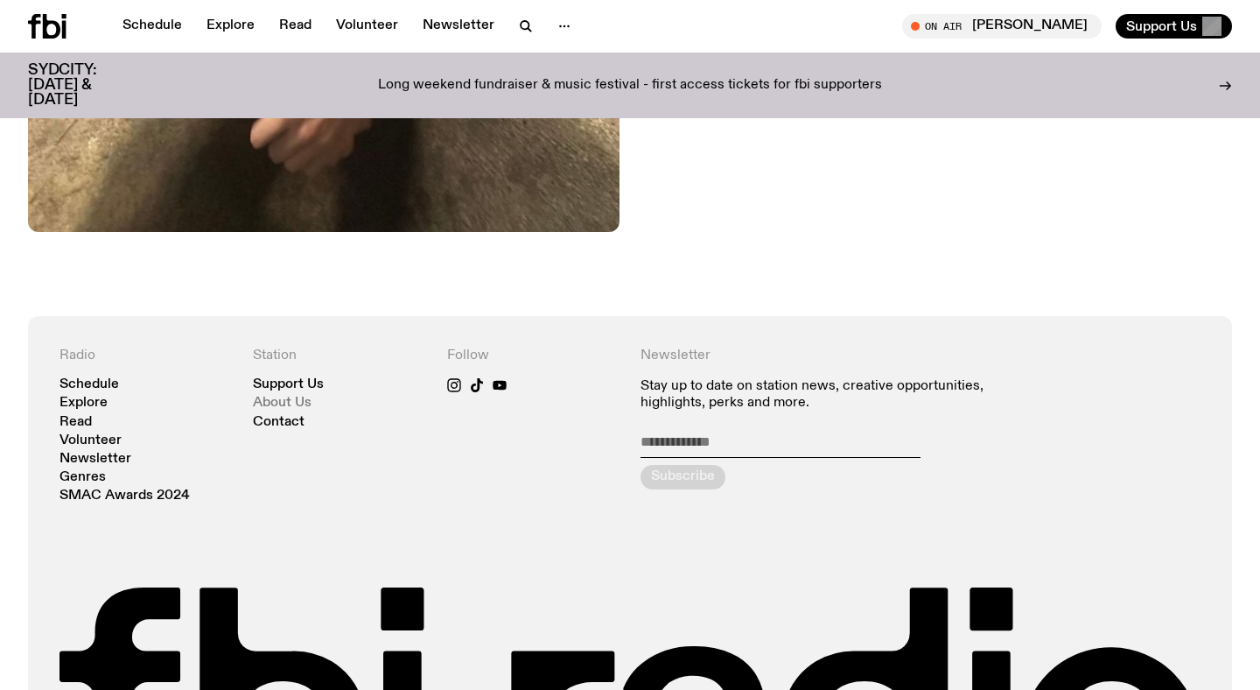
click at [279, 401] on link "About Us" at bounding box center [282, 402] width 59 height 13
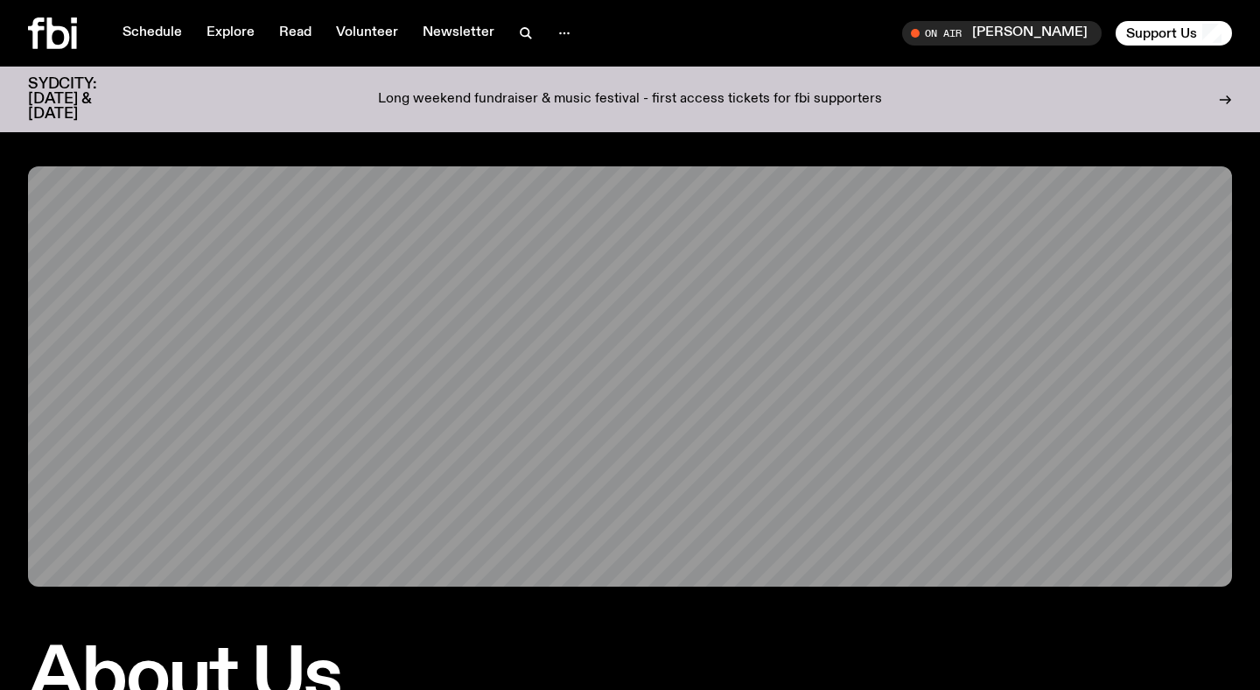
click at [42, 20] on icon at bounding box center [36, 34] width 17 height 32
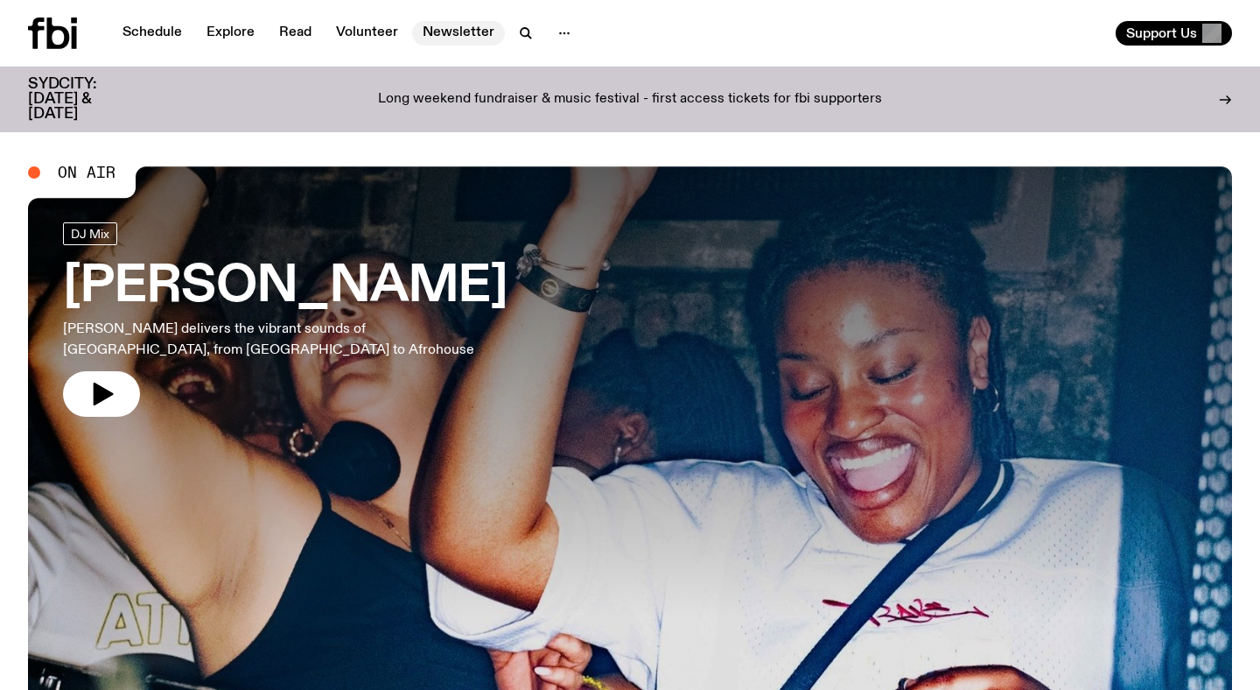
click at [452, 34] on link "Newsletter" at bounding box center [458, 33] width 93 height 25
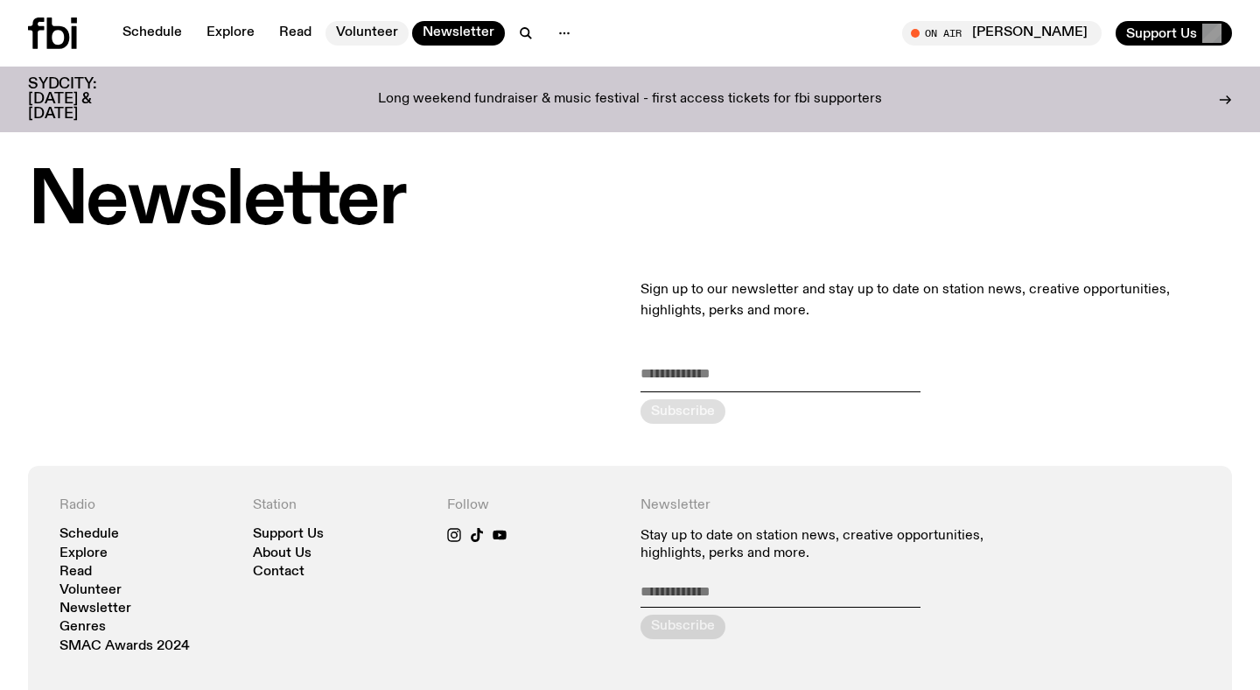
click at [370, 42] on link "Volunteer" at bounding box center [367, 33] width 83 height 25
